Goal: Task Accomplishment & Management: Manage account settings

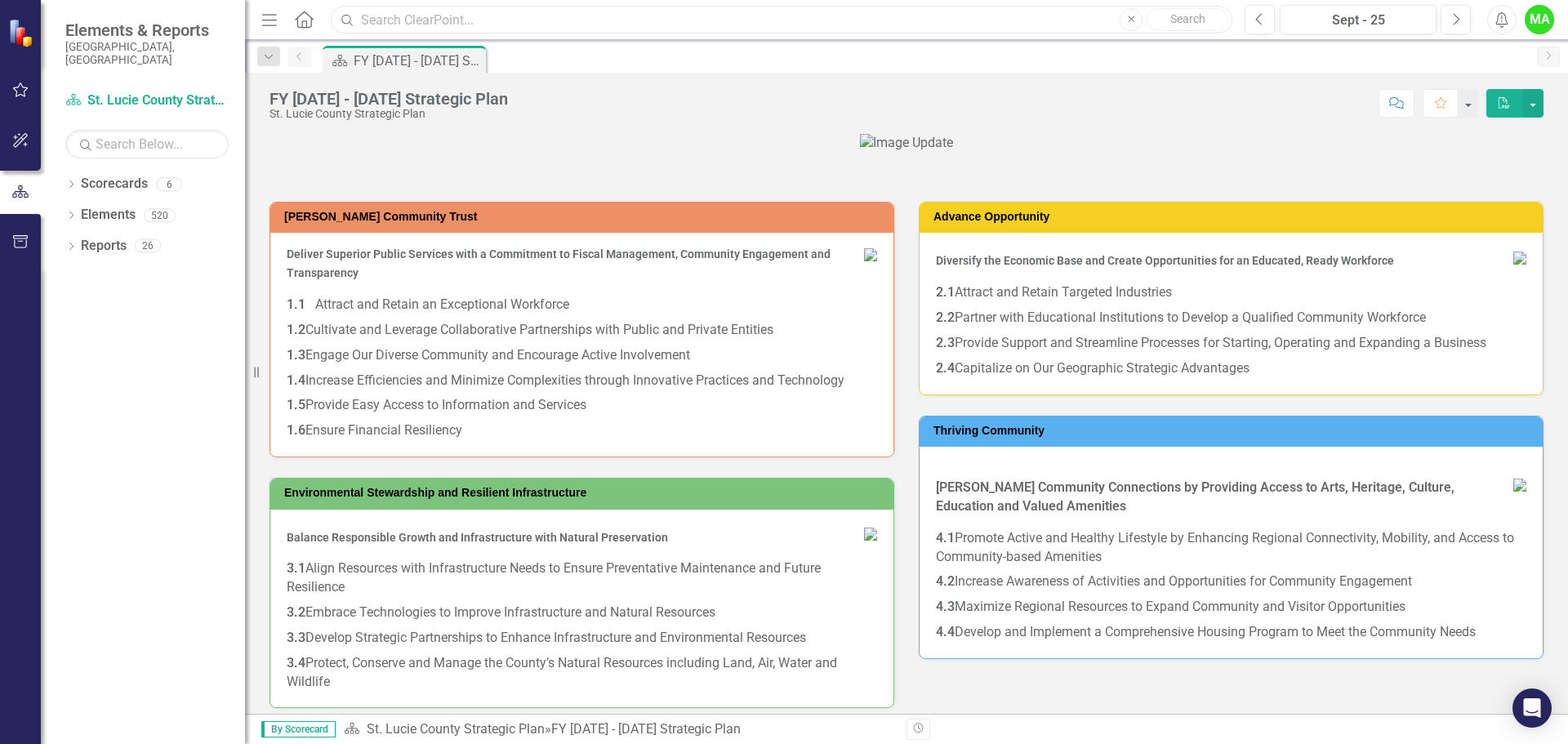
click at [525, 9] on input "text" at bounding box center [781, 20] width 901 height 29
type input "human services"
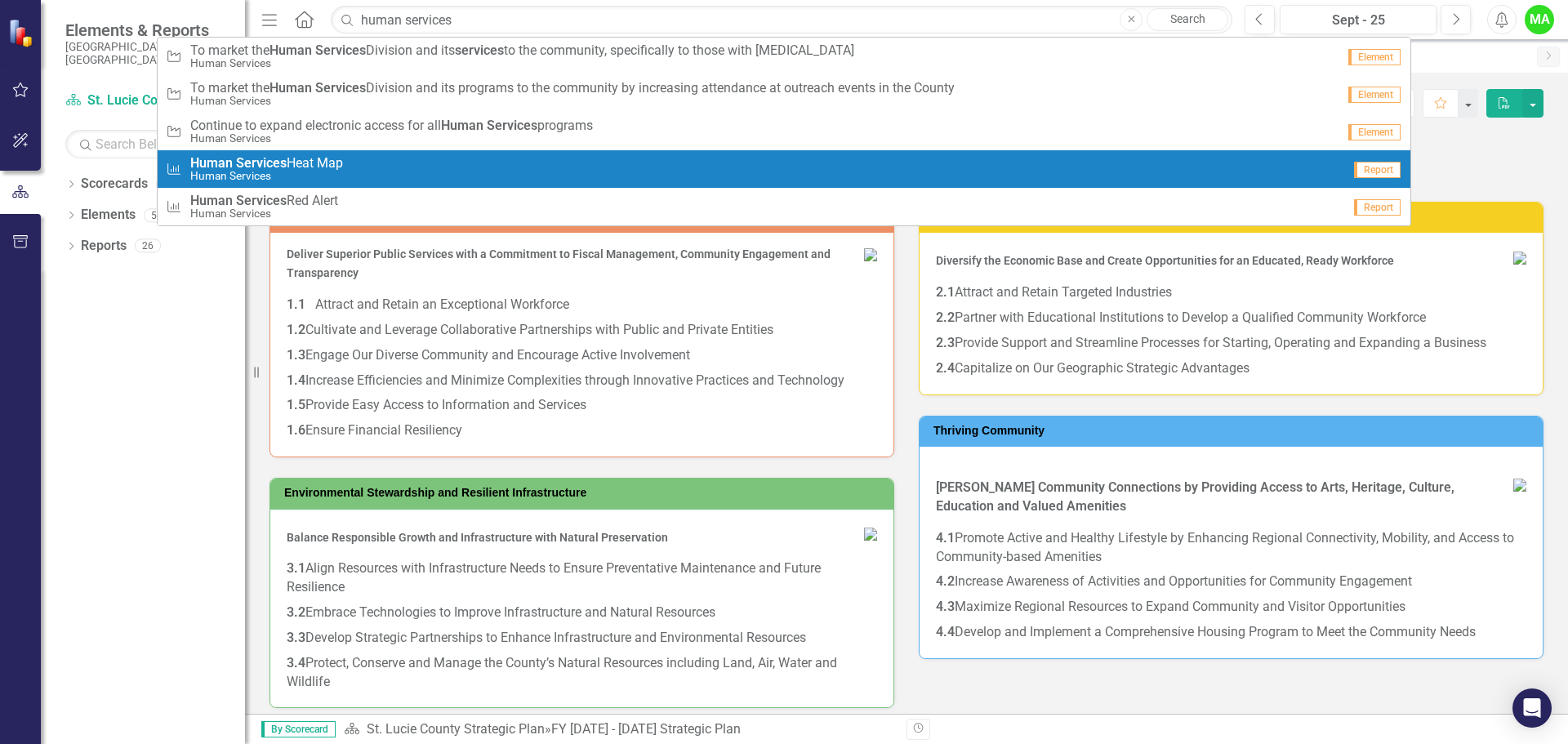
click at [333, 165] on span "Human Services Heat Map" at bounding box center [267, 163] width 152 height 14
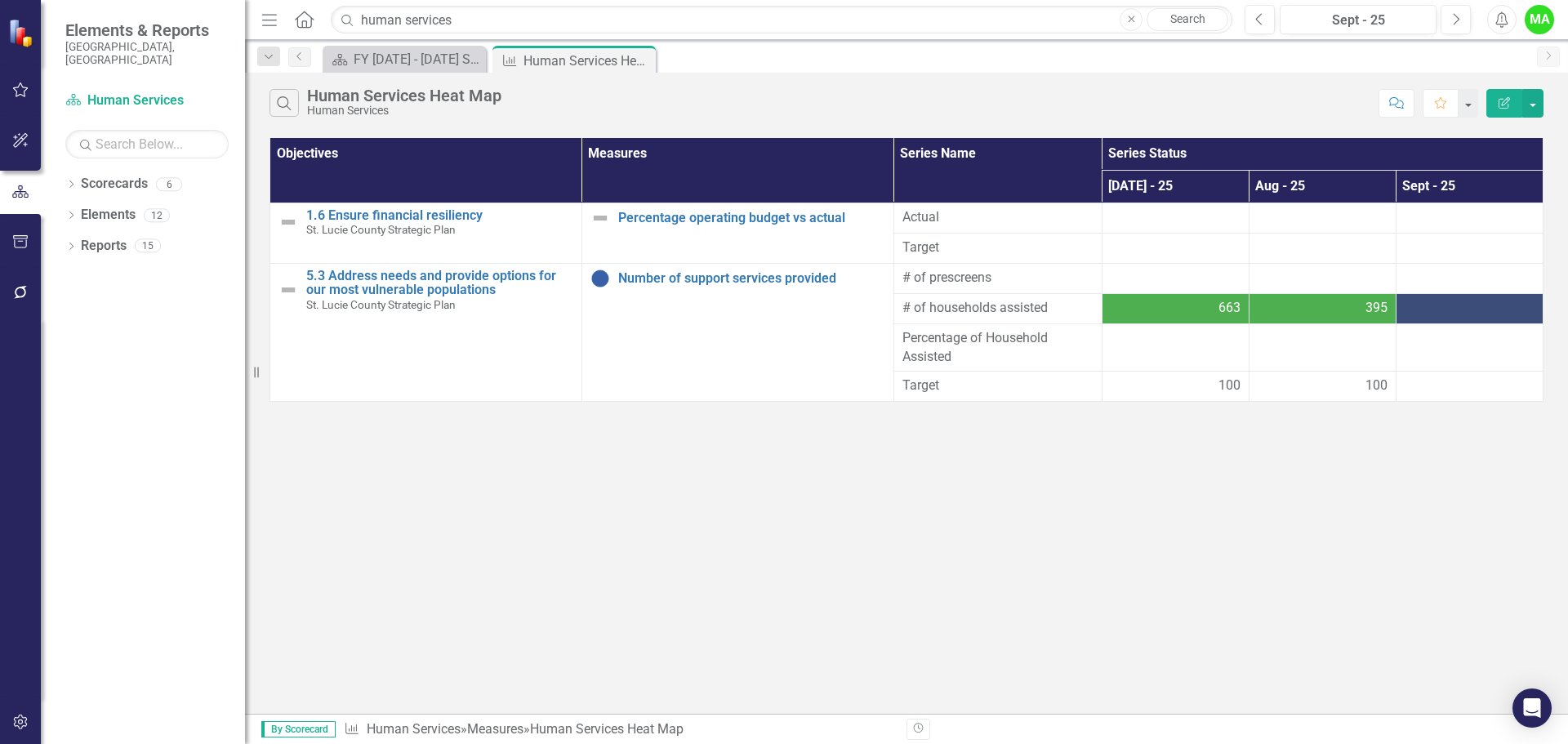
click at [1457, 306] on div at bounding box center [1469, 309] width 130 height 20
click at [1471, 308] on div at bounding box center [1469, 309] width 130 height 20
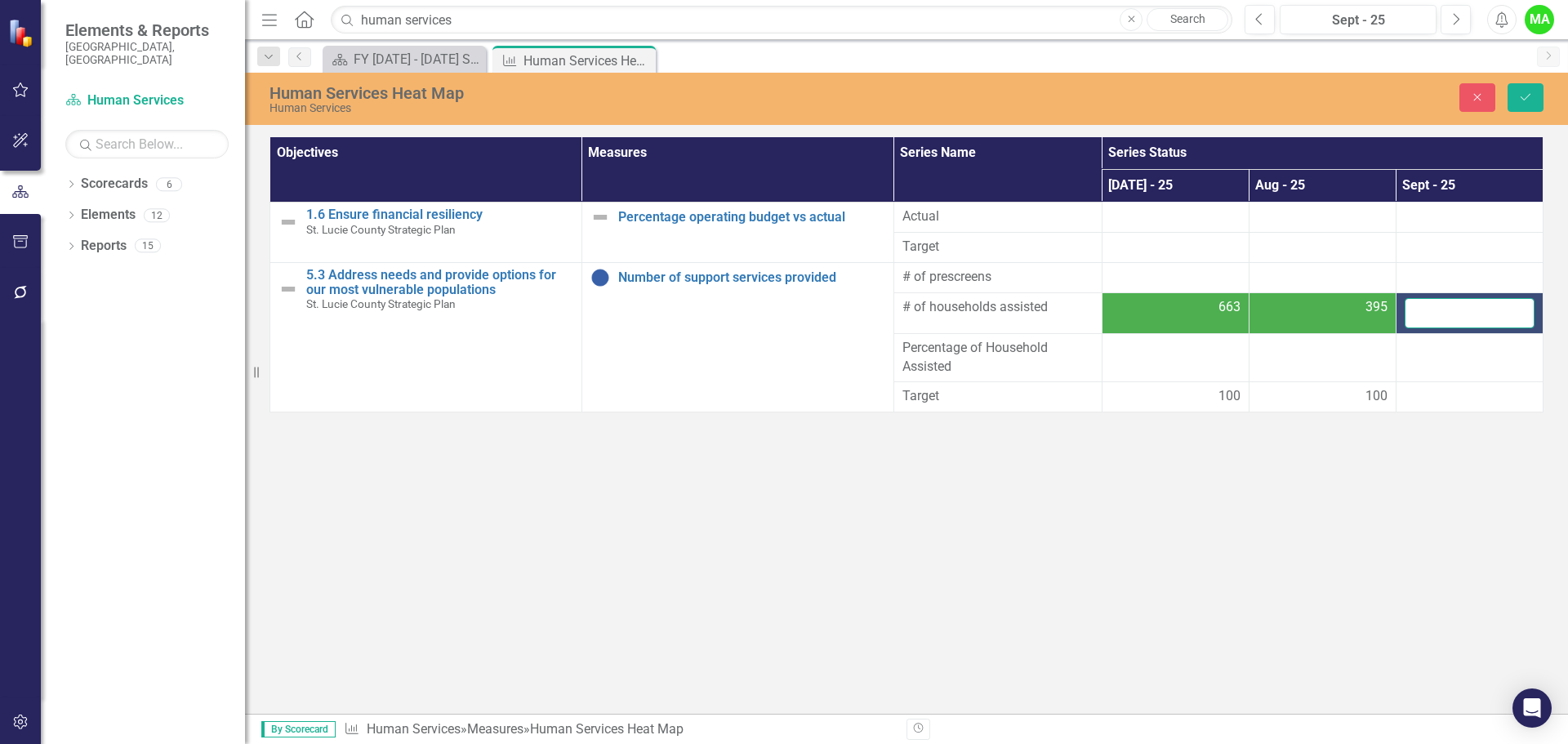
click at [1478, 312] on input "number" at bounding box center [1469, 313] width 130 height 30
type input "204"
click at [1433, 397] on div at bounding box center [1469, 396] width 130 height 20
click at [1400, 397] on td at bounding box center [1469, 396] width 147 height 30
click at [1415, 397] on div at bounding box center [1469, 396] width 130 height 20
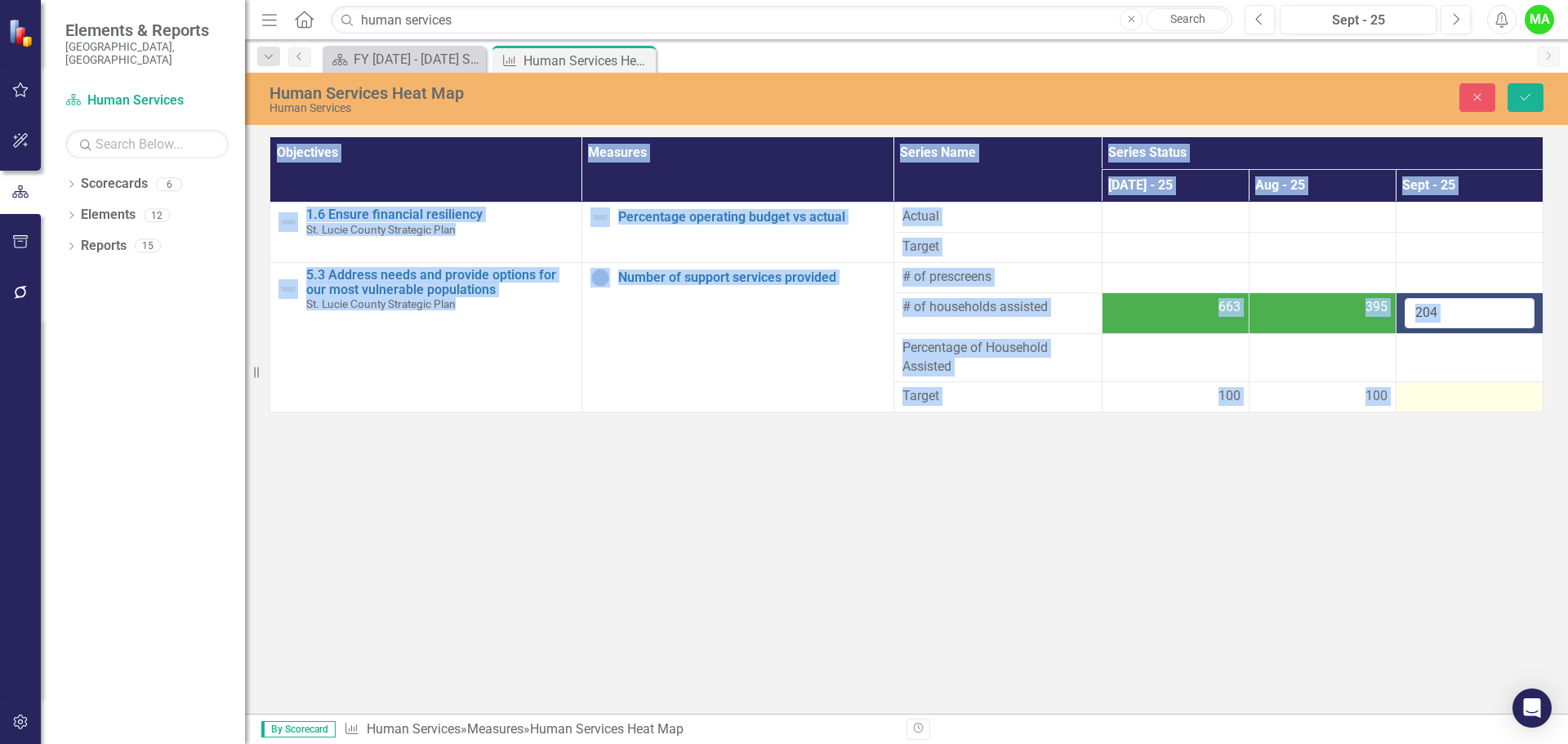
click at [1415, 400] on div at bounding box center [1469, 396] width 130 height 20
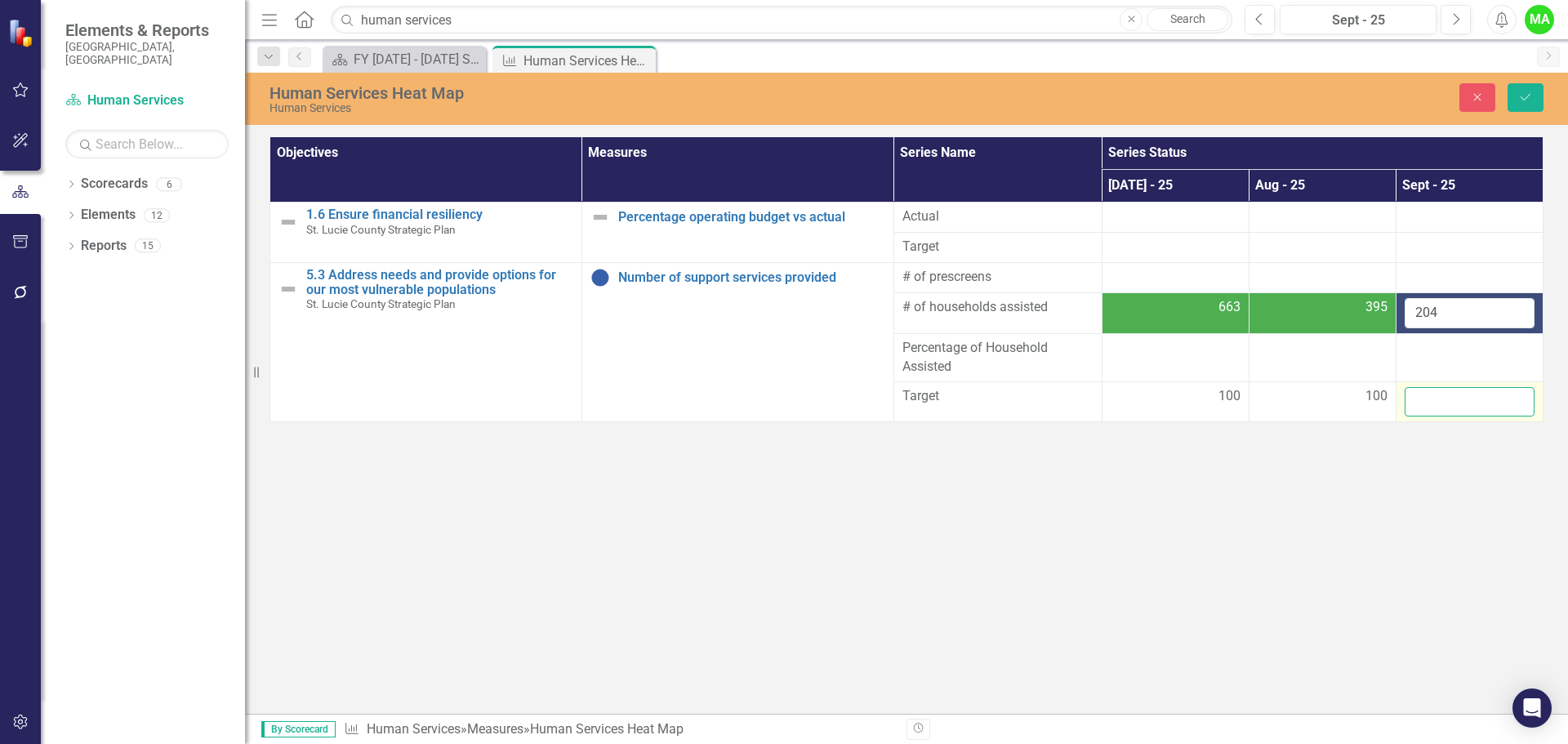
click at [1415, 403] on input "number" at bounding box center [1469, 402] width 130 height 30
type input "100"
click at [1522, 95] on icon "Save" at bounding box center [1524, 97] width 14 height 11
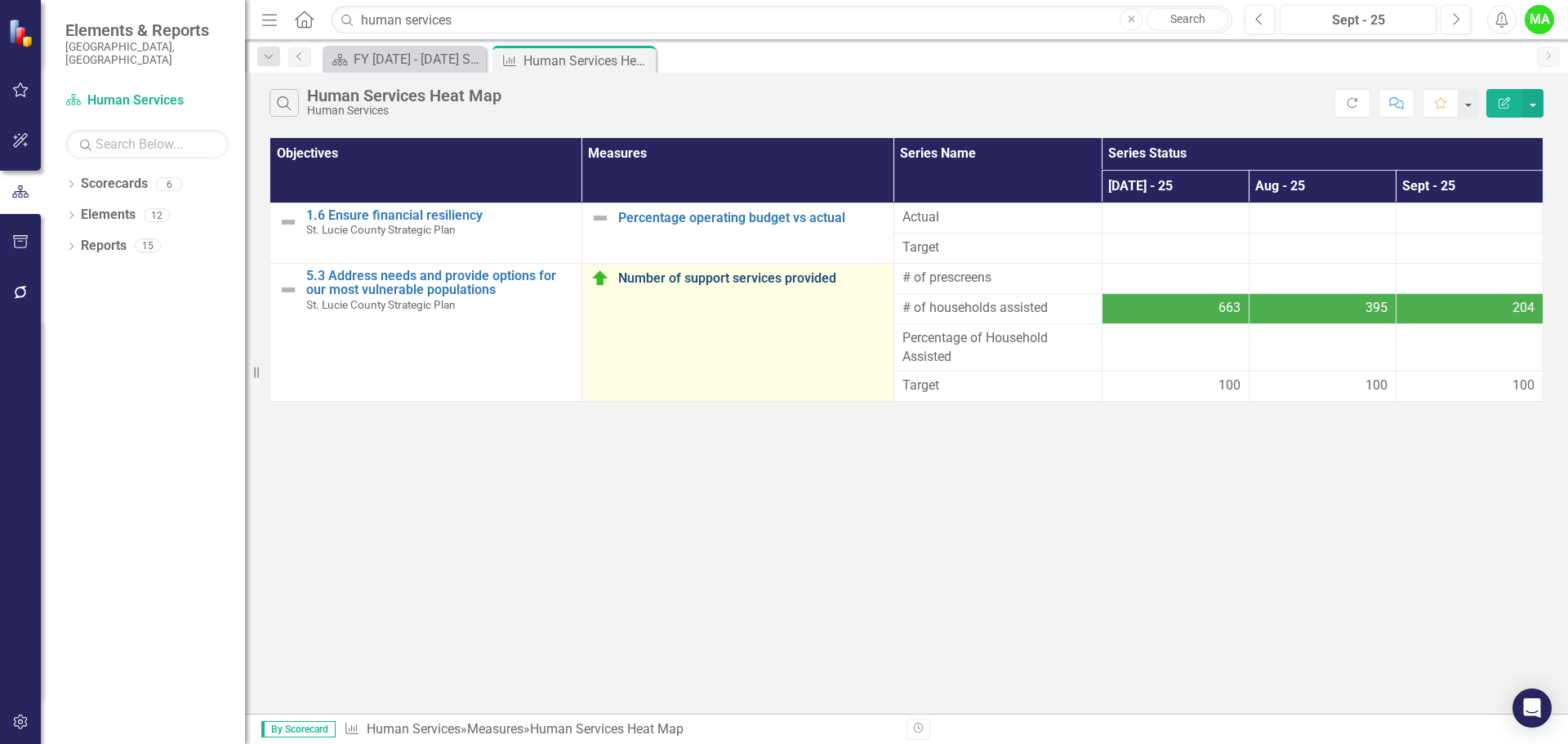
click at [761, 274] on link "Number of support services provided" at bounding box center [752, 278] width 267 height 14
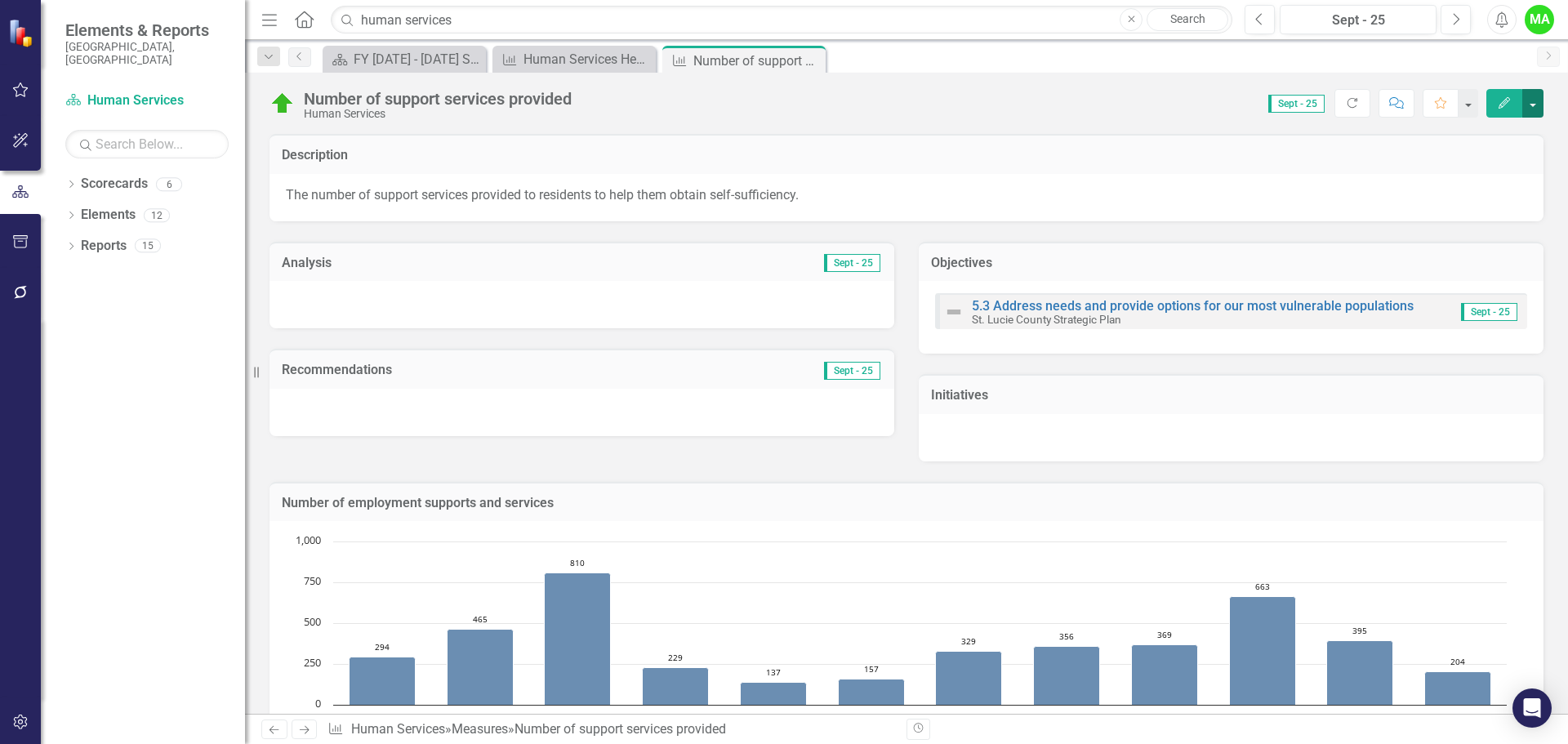
click at [1534, 101] on button "button" at bounding box center [1533, 103] width 21 height 29
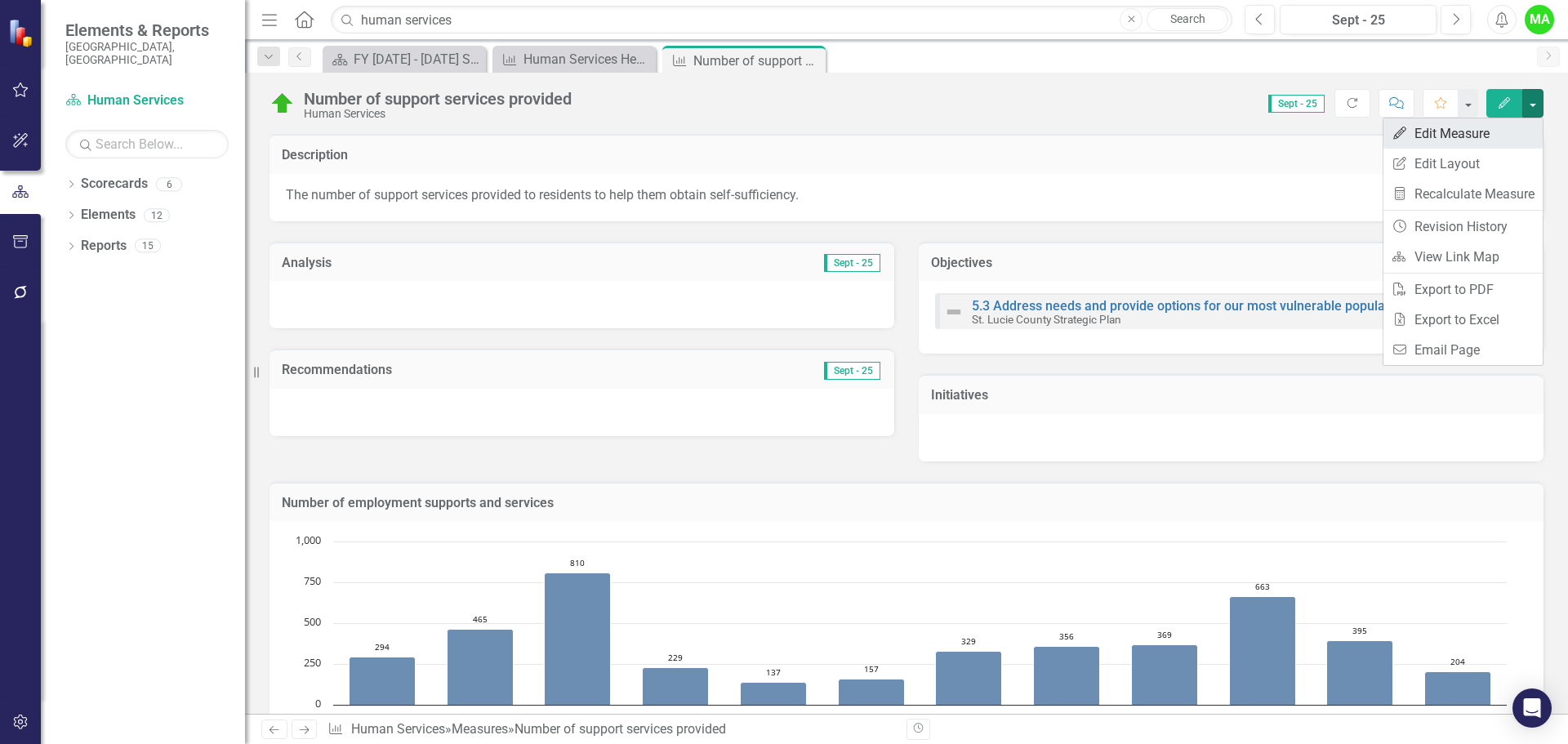
click at [1425, 133] on link "Edit Edit Measure" at bounding box center [1462, 133] width 159 height 30
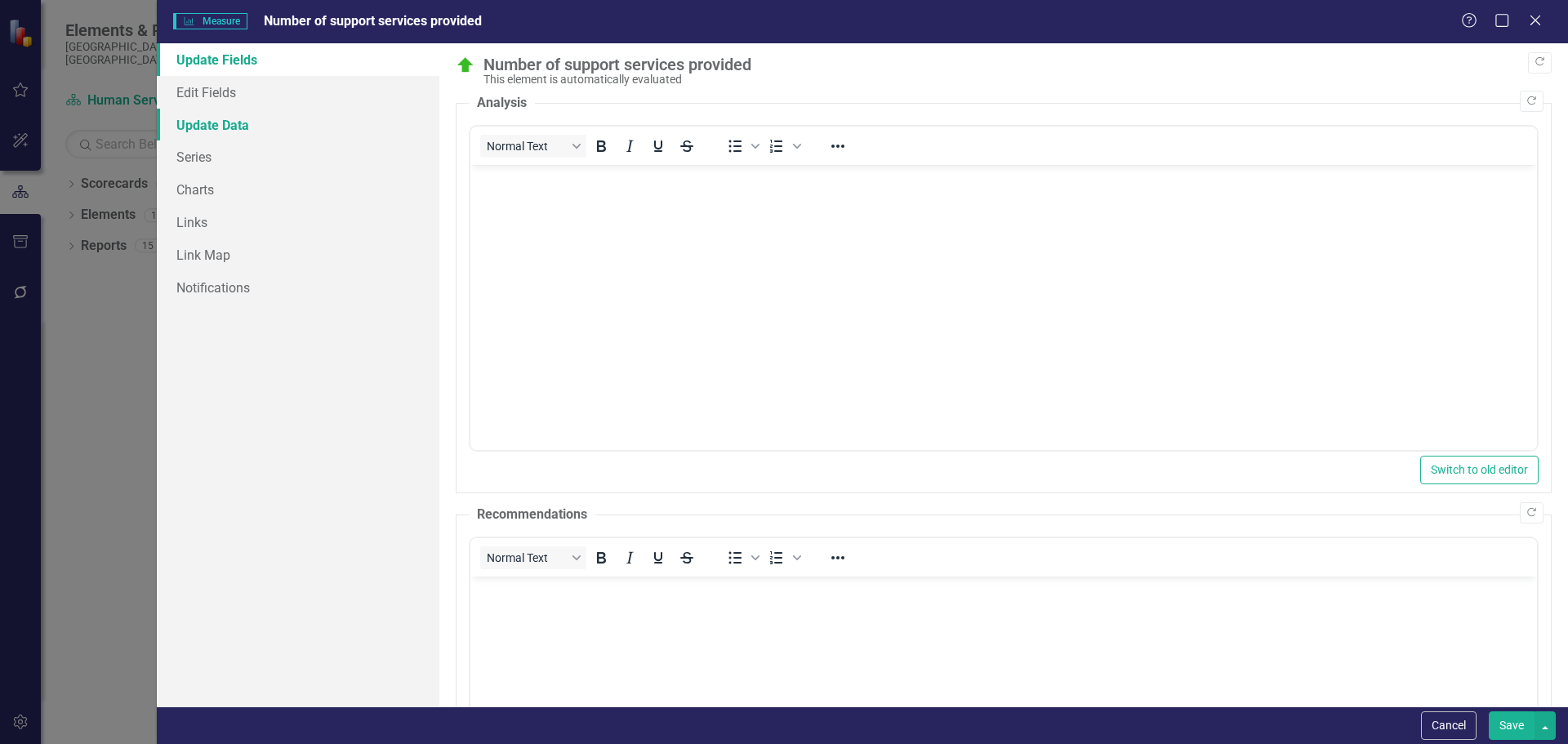
click at [230, 128] on link "Update Data" at bounding box center [298, 125] width 283 height 32
